Goal: Task Accomplishment & Management: Manage account settings

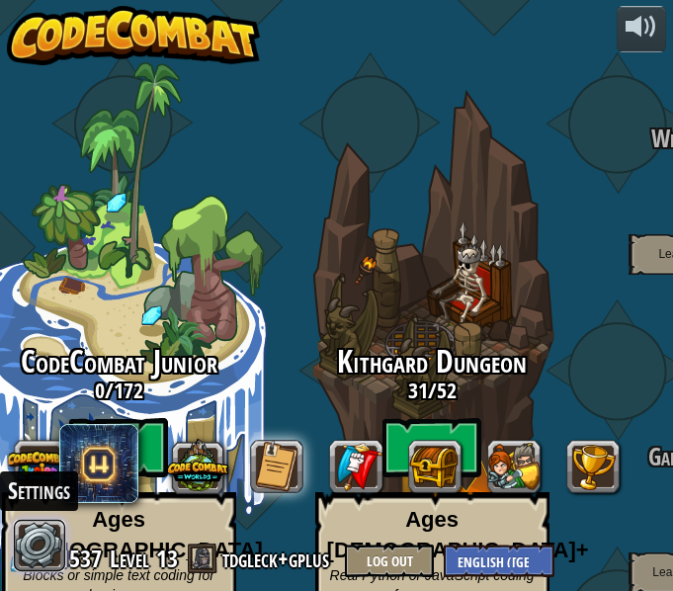
click at [44, 552] on link at bounding box center [39, 545] width 53 height 53
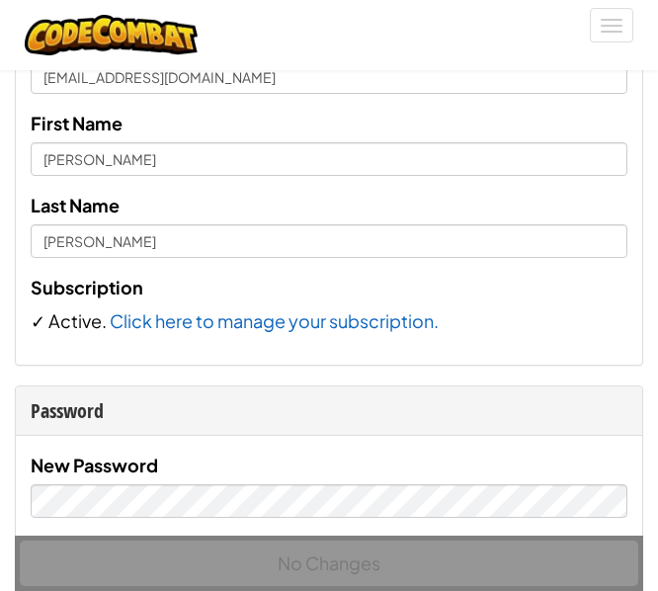
scroll to position [271, 0]
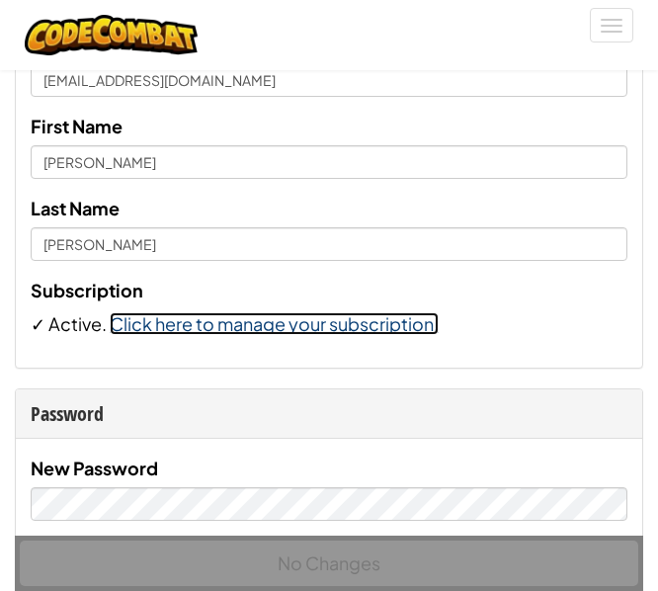
click at [235, 316] on link "Click here to manage your subscription." at bounding box center [274, 323] width 329 height 23
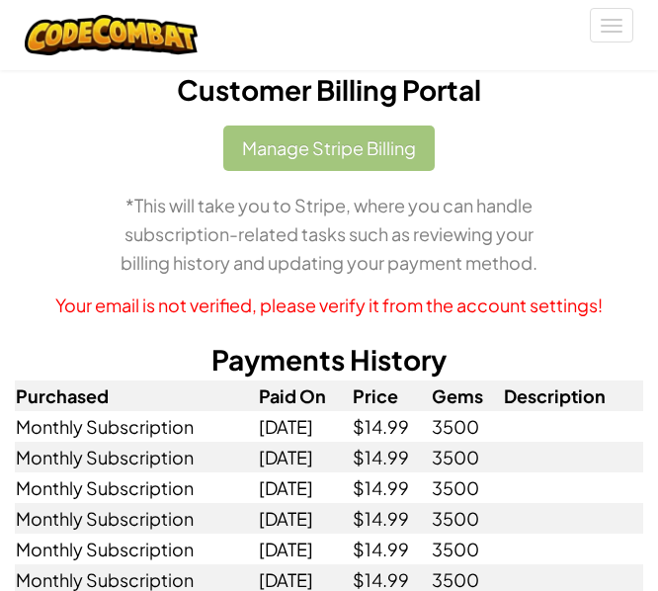
click at [324, 148] on div "Manage Stripe Billing *This will take you to Stripe, where you can handle subsc…" at bounding box center [329, 222] width 628 height 194
click at [316, 149] on div "Manage Stripe Billing *This will take you to Stripe, where you can handle subsc…" at bounding box center [329, 222] width 628 height 194
click at [613, 34] on button "Toggle navigation" at bounding box center [611, 25] width 43 height 35
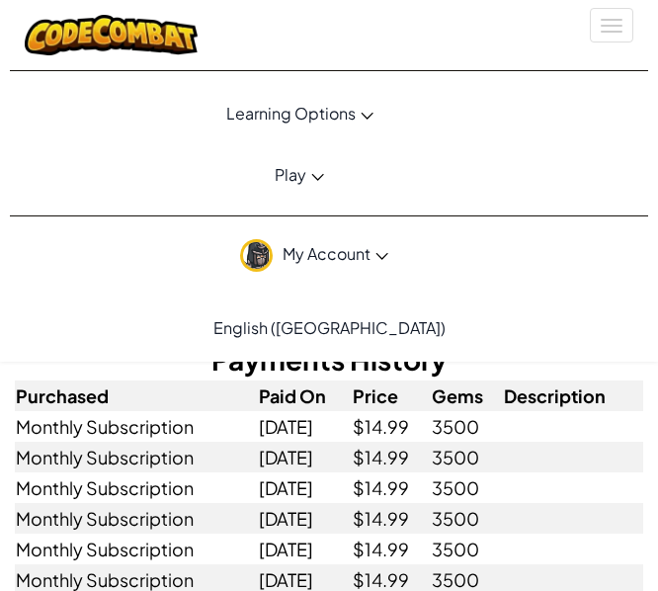
click at [333, 253] on span "My Account" at bounding box center [336, 253] width 106 height 21
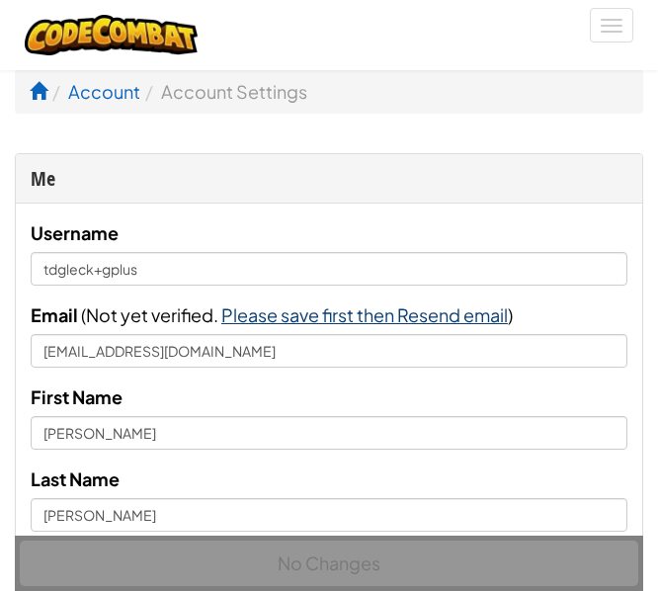
click at [283, 320] on span "Please save first then Resend email" at bounding box center [364, 314] width 286 height 23
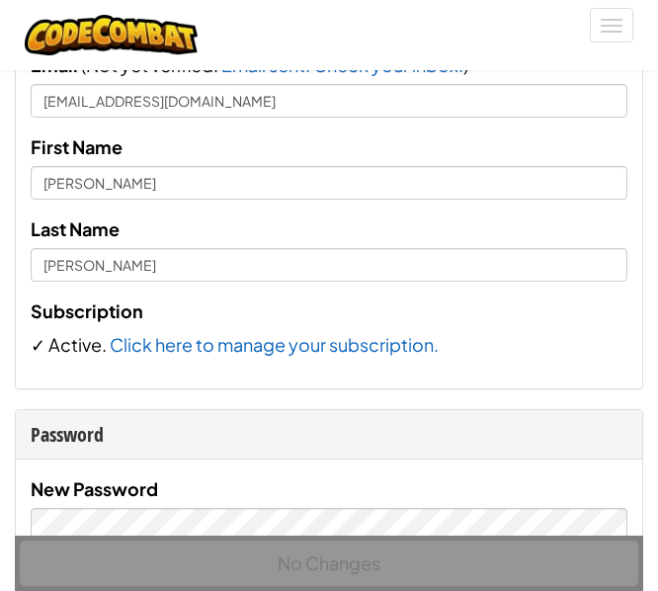
scroll to position [253, 0]
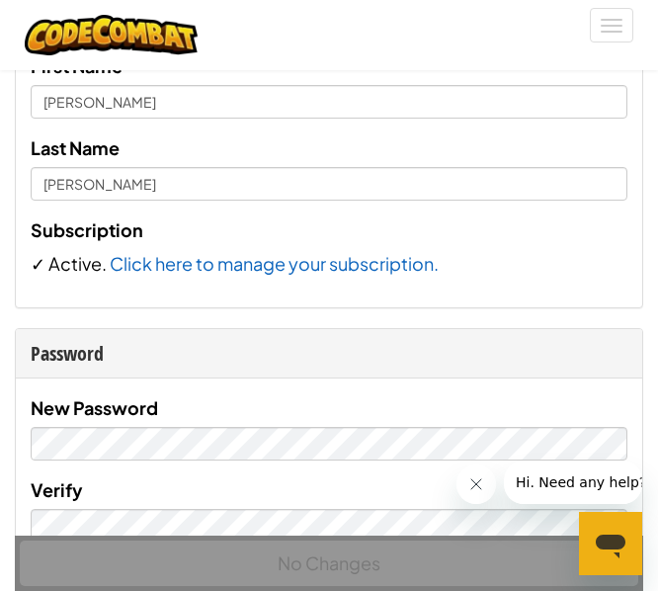
scroll to position [332, 0]
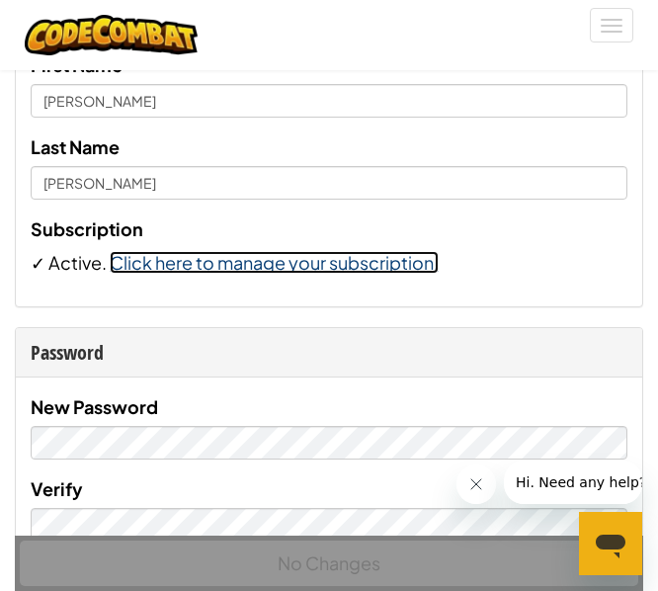
click at [233, 264] on link "Click here to manage your subscription." at bounding box center [274, 262] width 329 height 23
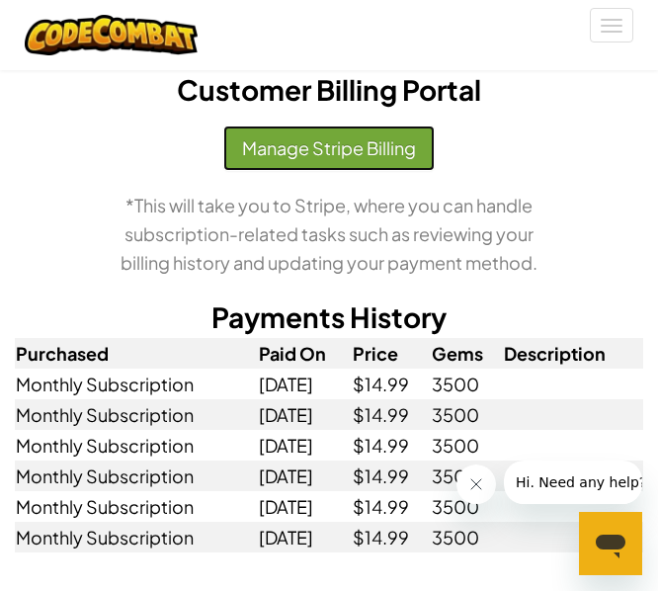
click at [341, 156] on button "Manage Stripe Billing" at bounding box center [328, 147] width 211 height 45
